Goal: Check status: Check status

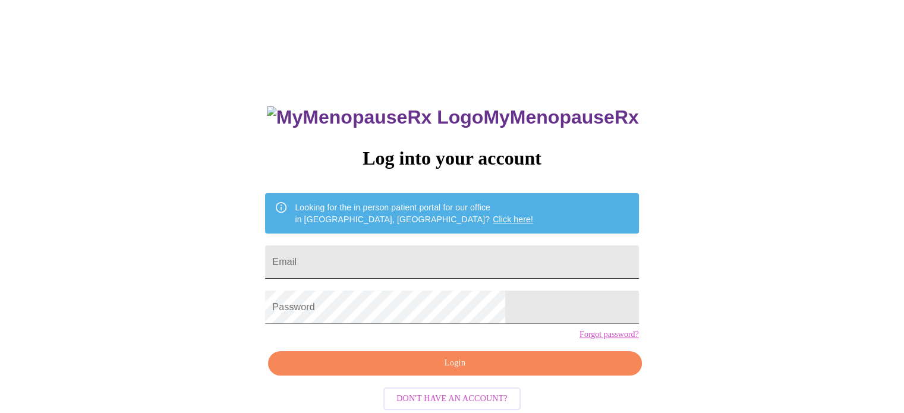
click at [382, 254] on input "Email" at bounding box center [451, 261] width 373 height 33
type input "j"
type input "[EMAIL_ADDRESS][DOMAIN_NAME]"
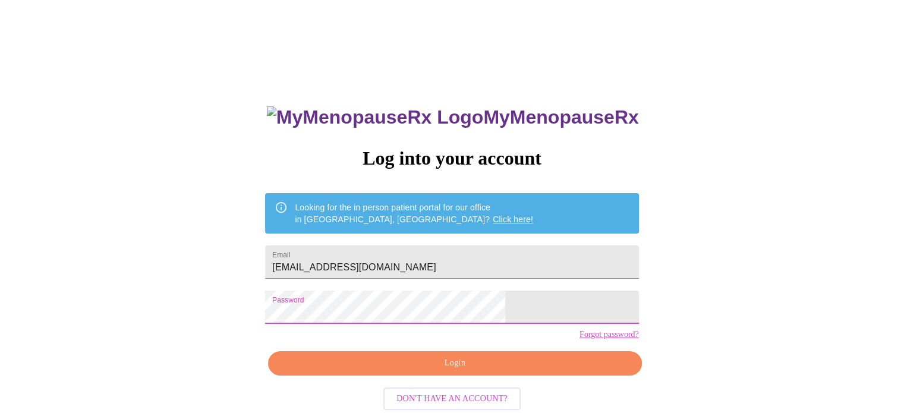
click at [475, 371] on span "Login" at bounding box center [455, 363] width 346 height 15
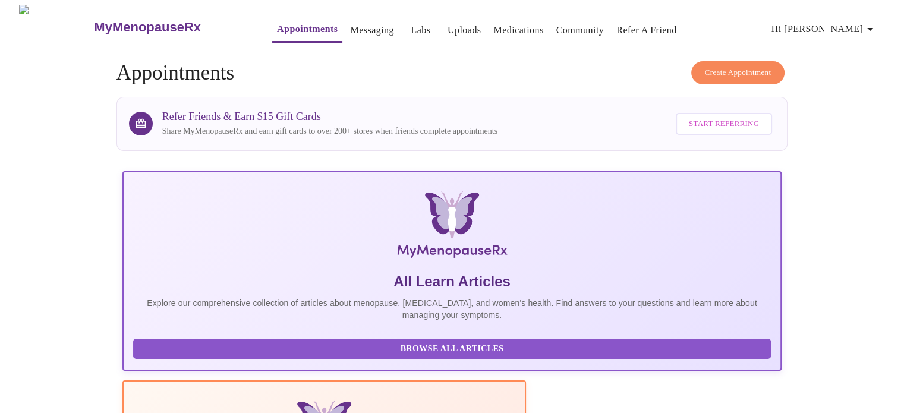
scroll to position [235, 0]
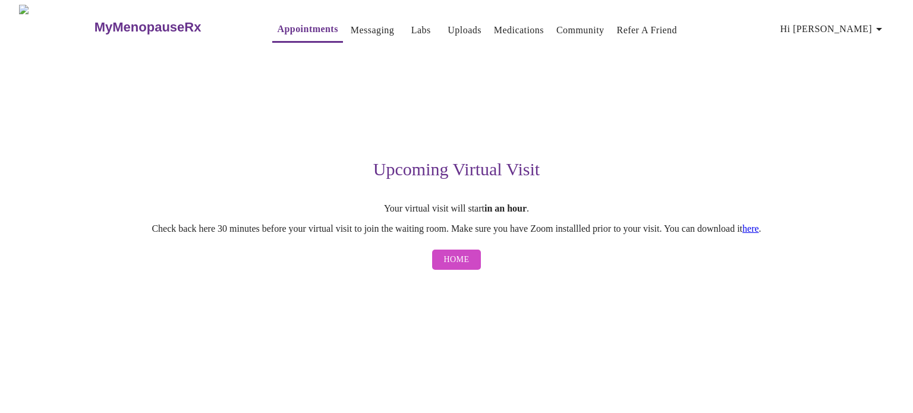
click at [759, 232] on link "here" at bounding box center [750, 229] width 17 height 10
